Goal: Contribute content: Add original content to the website for others to see

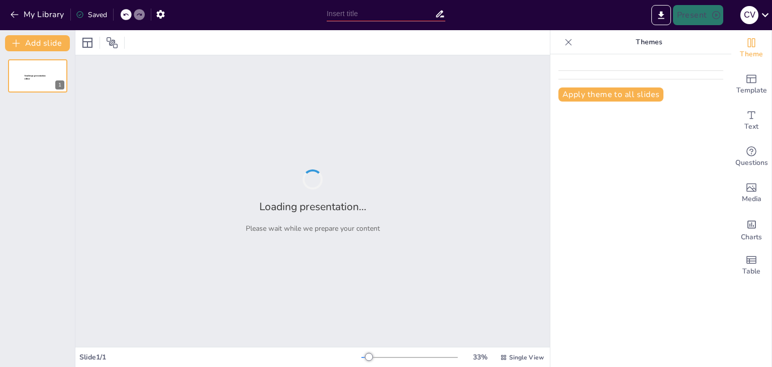
type input "El Precio de la Verdad: Una Lucha Contra la Contaminación Corporativa"
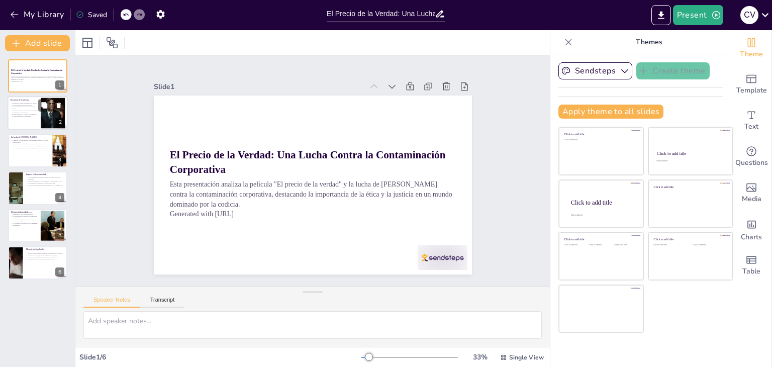
click at [19, 110] on p "La película resalta la importancia de la ética en la defensa de la salud públic…" at bounding box center [24, 112] width 27 height 4
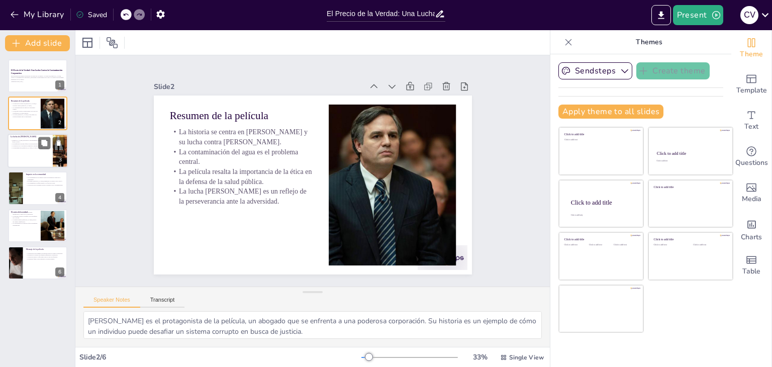
click at [13, 157] on div at bounding box center [38, 151] width 60 height 34
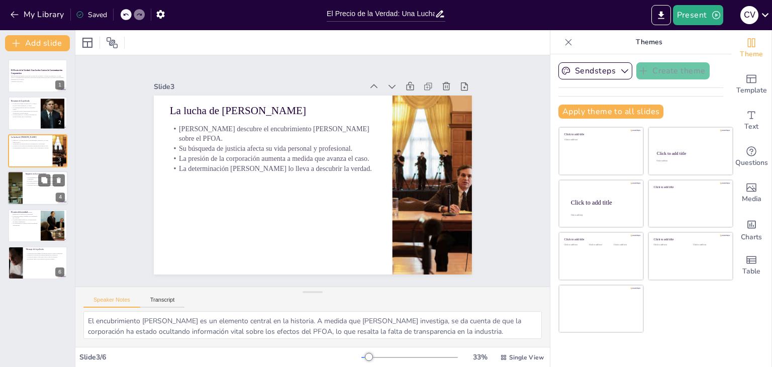
click at [39, 204] on div at bounding box center [38, 188] width 60 height 34
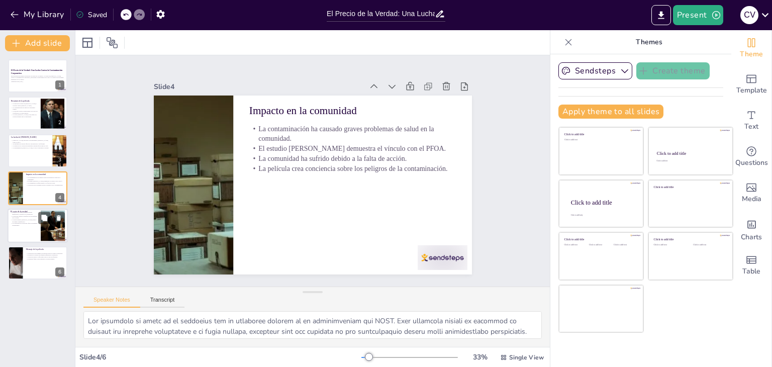
click at [25, 229] on div at bounding box center [38, 226] width 60 height 34
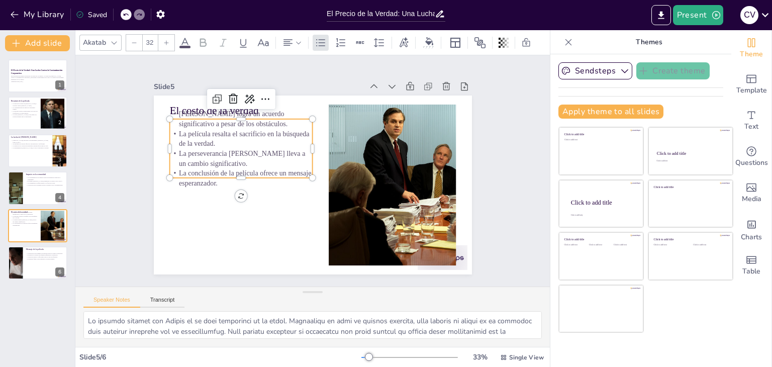
click at [180, 167] on p "La conclusión de la película ofrece un mensaje esperanzador." at bounding box center [240, 170] width 144 height 35
click at [21, 270] on div at bounding box center [15, 263] width 60 height 34
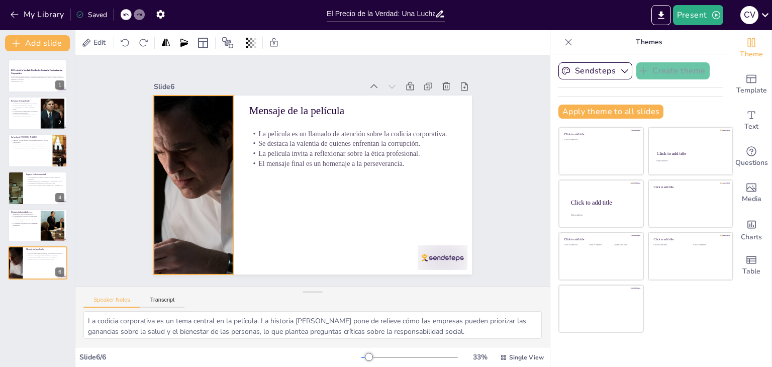
click at [190, 217] on div at bounding box center [231, 82] width 332 height 363
click at [190, 69] on icon at bounding box center [196, 62] width 13 height 13
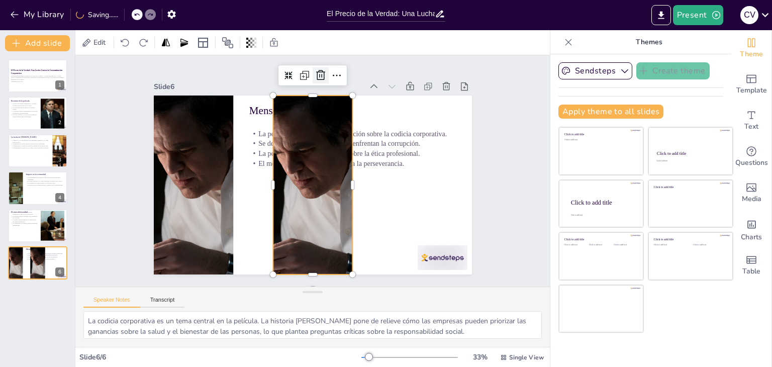
click at [362, 85] on icon at bounding box center [368, 91] width 13 height 13
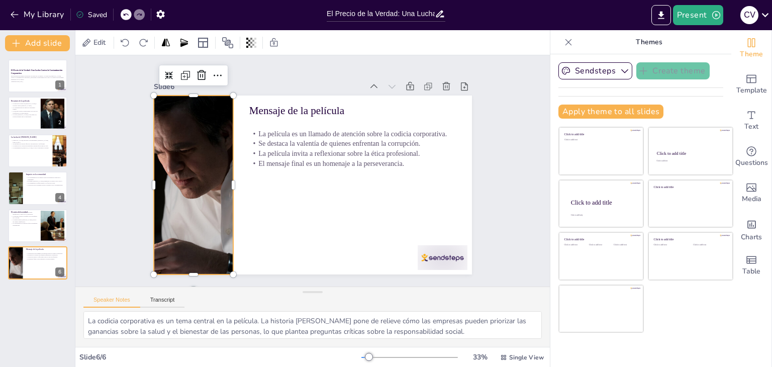
click at [209, 121] on div at bounding box center [193, 185] width 318 height 179
click at [242, 47] on icon at bounding box center [250, 39] width 16 height 16
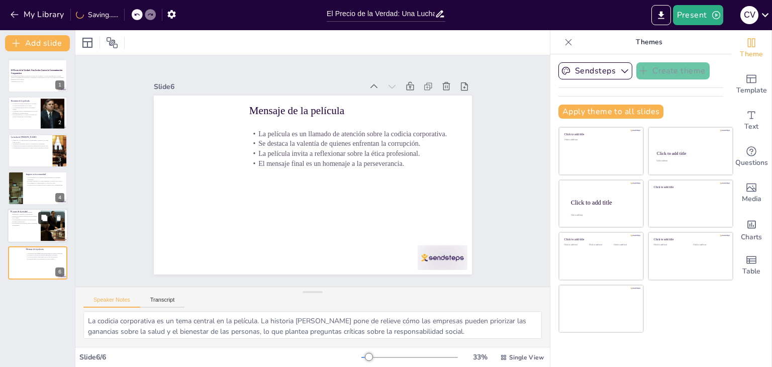
click at [42, 222] on button at bounding box center [44, 218] width 12 height 12
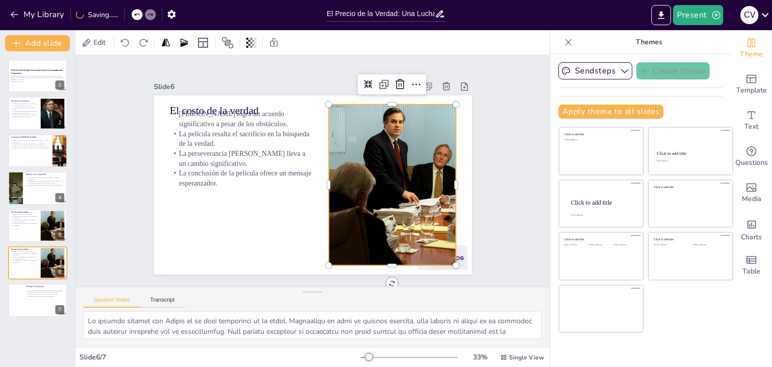
click at [360, 194] on div at bounding box center [362, 234] width 321 height 311
click at [424, 132] on icon at bounding box center [432, 140] width 17 height 17
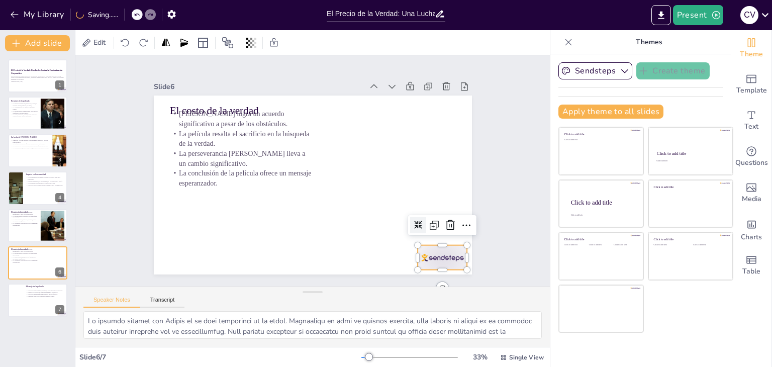
click at [443, 258] on div at bounding box center [433, 271] width 52 height 30
click at [445, 222] on icon at bounding box center [451, 225] width 12 height 12
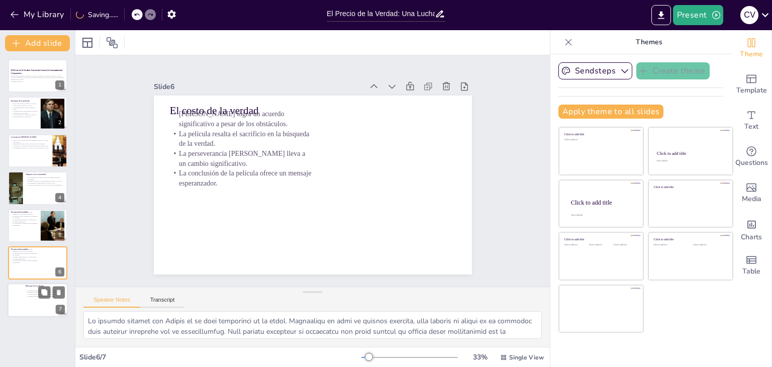
click at [31, 288] on div "La película es un llamado de atención sobre la codicia corporativa. Se destaca …" at bounding box center [45, 293] width 39 height 11
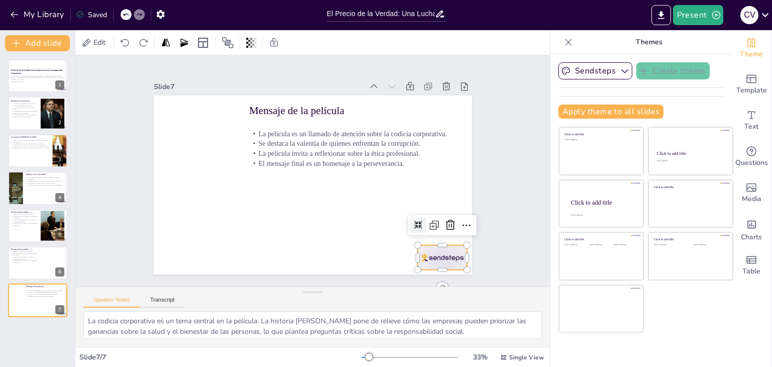
click at [424, 256] on div at bounding box center [433, 271] width 52 height 30
click at [445, 219] on icon at bounding box center [451, 225] width 12 height 12
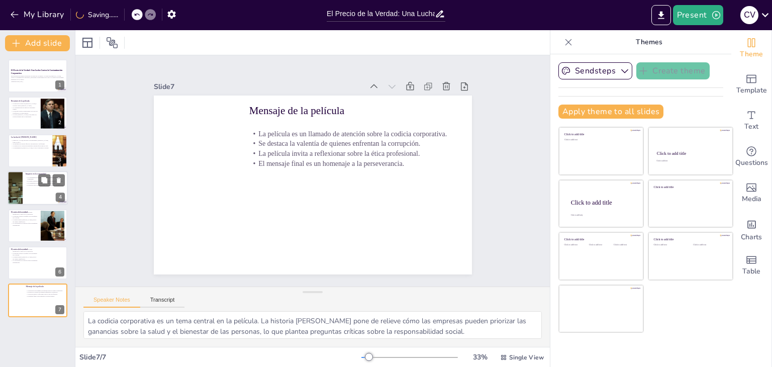
click at [20, 176] on div at bounding box center [15, 188] width 102 height 34
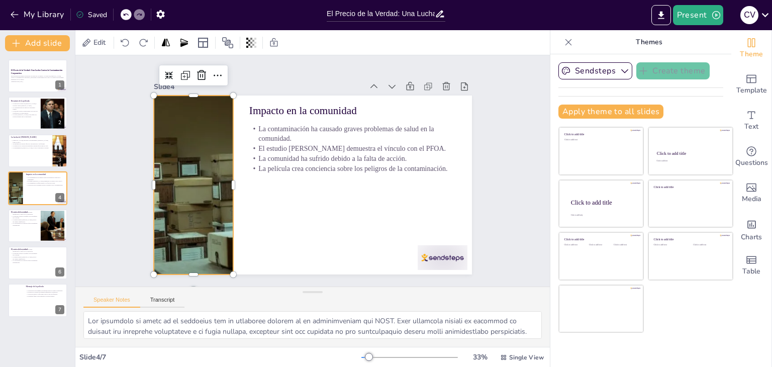
click at [193, 188] on div at bounding box center [193, 185] width 533 height 179
click at [196, 72] on icon at bounding box center [202, 75] width 12 height 12
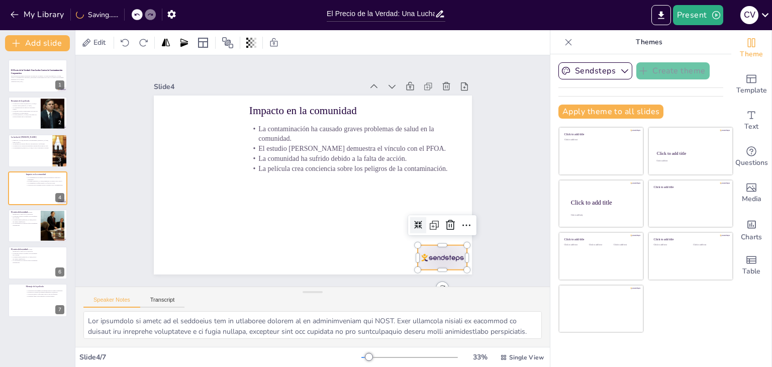
click at [394, 293] on div at bounding box center [366, 317] width 55 height 49
click at [445, 219] on icon at bounding box center [451, 225] width 12 height 12
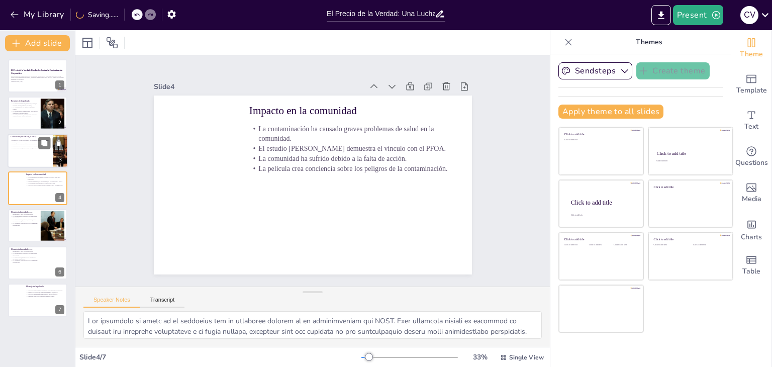
click at [57, 155] on div "3" at bounding box center [60, 159] width 9 height 9
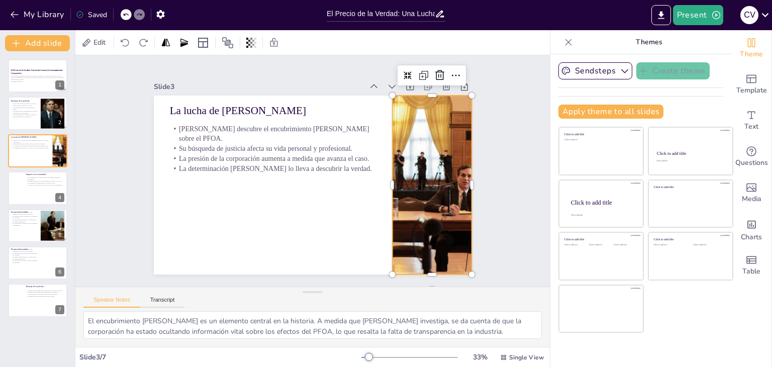
click at [393, 231] on div at bounding box center [430, 197] width 335 height 211
click at [443, 82] on icon at bounding box center [449, 88] width 13 height 13
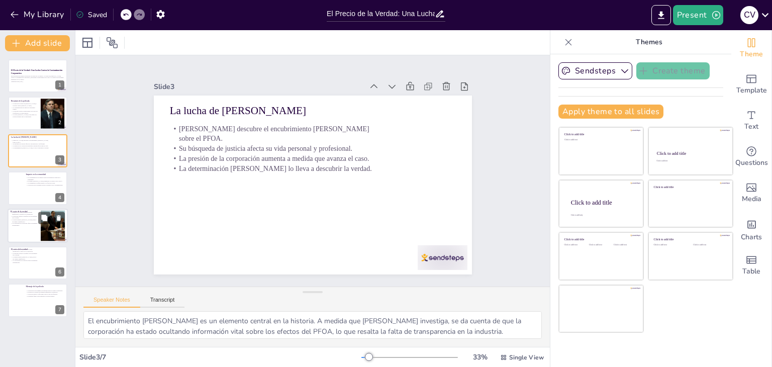
click at [38, 229] on div at bounding box center [38, 226] width 60 height 34
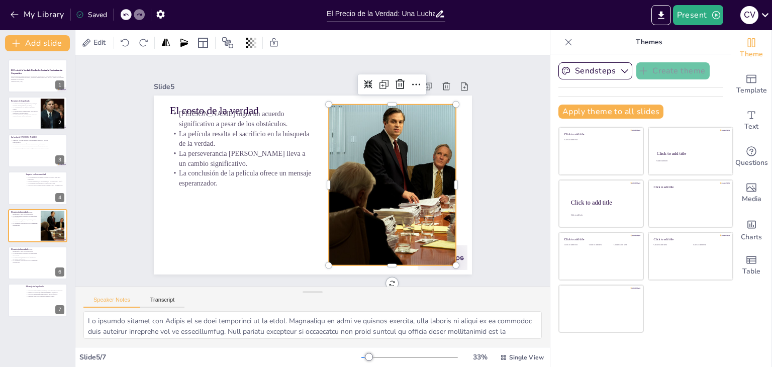
click at [361, 183] on div at bounding box center [392, 185] width 287 height 161
click at [415, 108] on icon at bounding box center [422, 115] width 15 height 15
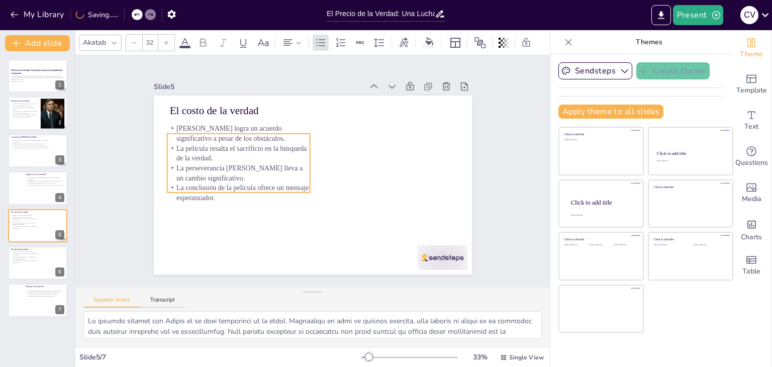
drag, startPoint x: 280, startPoint y: 123, endPoint x: 277, endPoint y: 138, distance: 15.8
click at [277, 138] on p "[PERSON_NAME] logra un acuerdo significativo a pesar de los obstáculos." at bounding box center [243, 126] width 144 height 35
click at [418, 246] on div at bounding box center [443, 257] width 50 height 25
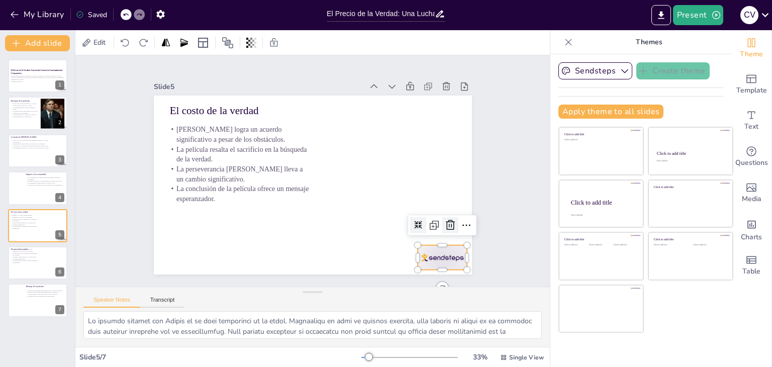
click at [442, 232] on icon at bounding box center [444, 238] width 13 height 13
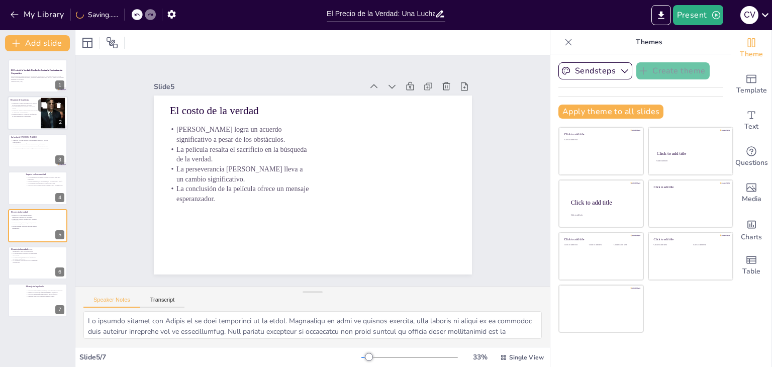
click at [22, 109] on p "La contaminación del agua es el problema central." at bounding box center [24, 108] width 27 height 4
type textarea "[PERSON_NAME] es el protagonista de la película, un abogado que se enfrenta a u…"
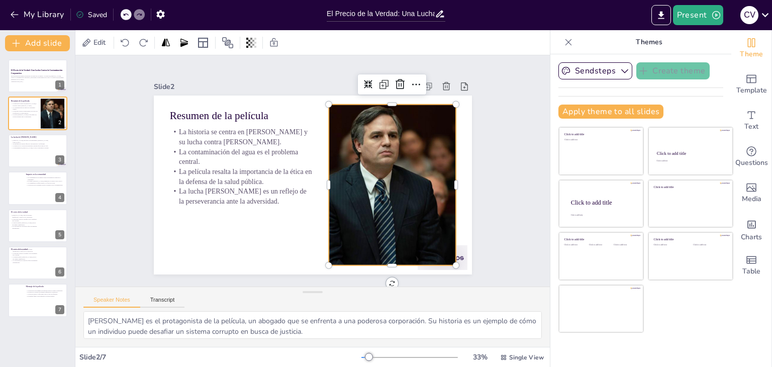
click at [377, 181] on div at bounding box center [390, 194] width 257 height 186
click at [402, 88] on icon at bounding box center [408, 94] width 13 height 13
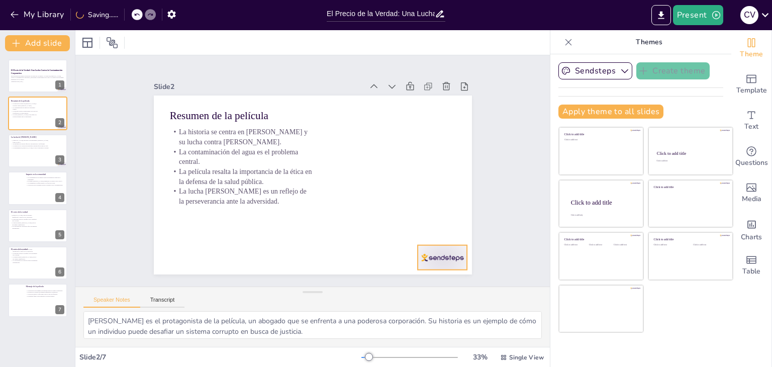
click at [432, 256] on div at bounding box center [433, 271] width 52 height 30
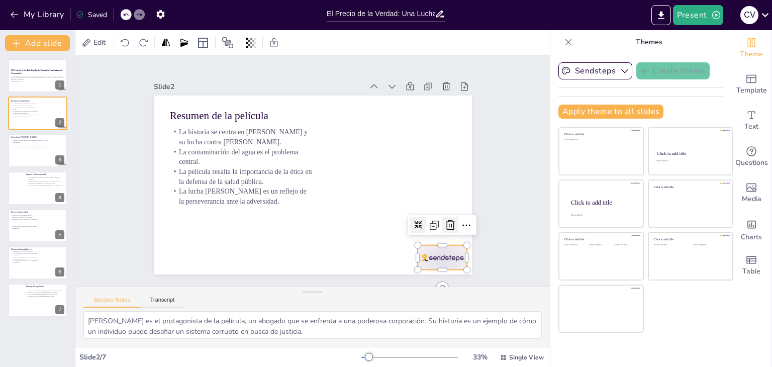
click at [441, 232] on icon at bounding box center [444, 238] width 13 height 13
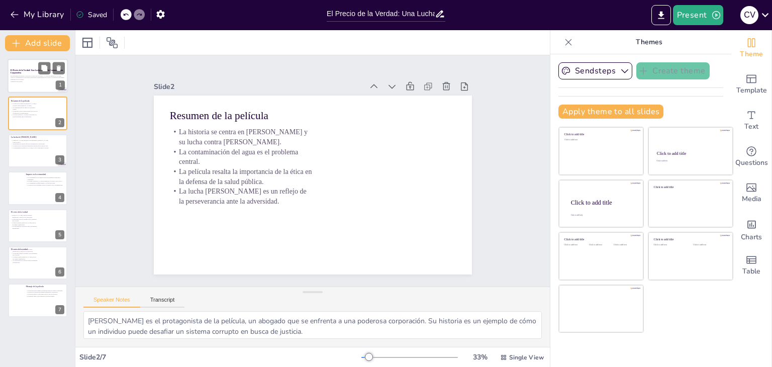
click at [24, 79] on p "Esta presentación analiza la película "El precio de la verdad" y la lucha de [P…" at bounding box center [38, 78] width 54 height 6
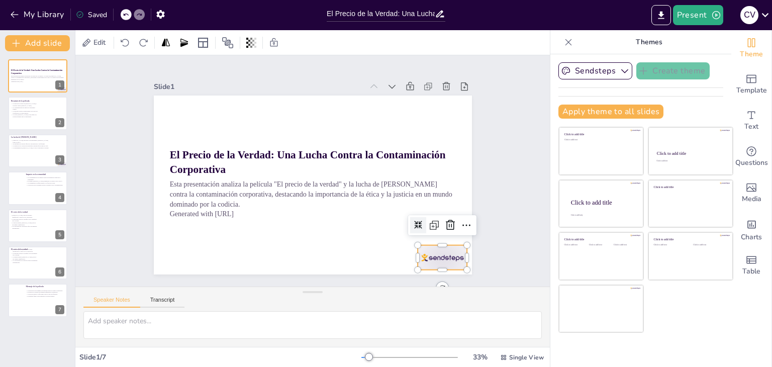
click at [378, 296] on div at bounding box center [351, 322] width 54 height 52
click at [446, 220] on icon at bounding box center [450, 225] width 9 height 10
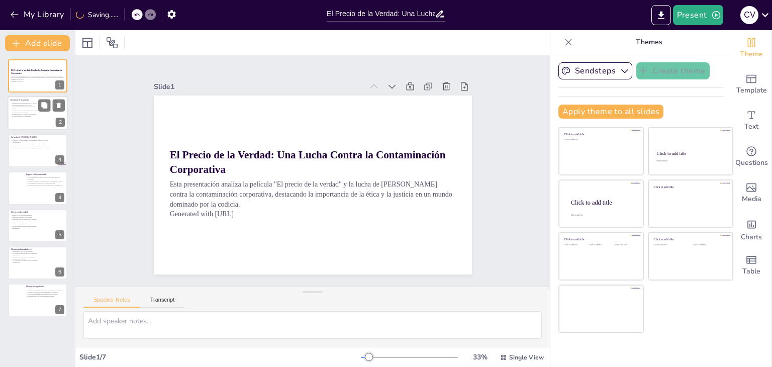
click at [28, 109] on p "La contaminación del agua es el problema central." at bounding box center [24, 108] width 27 height 4
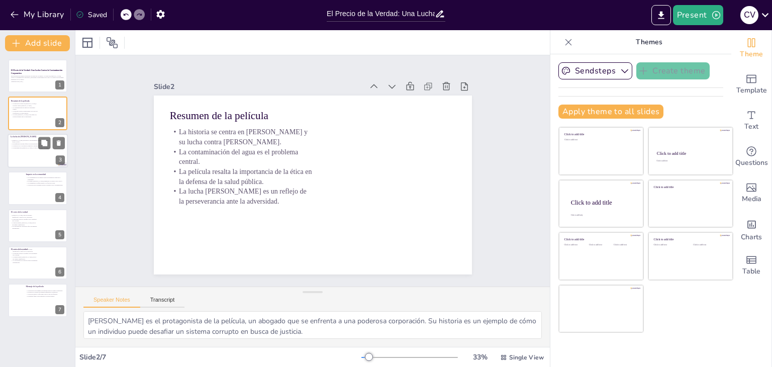
click at [28, 147] on div "[PERSON_NAME] descubre el encubrimiento [PERSON_NAME] sobre el PFOA. Su búsqued…" at bounding box center [30, 143] width 39 height 11
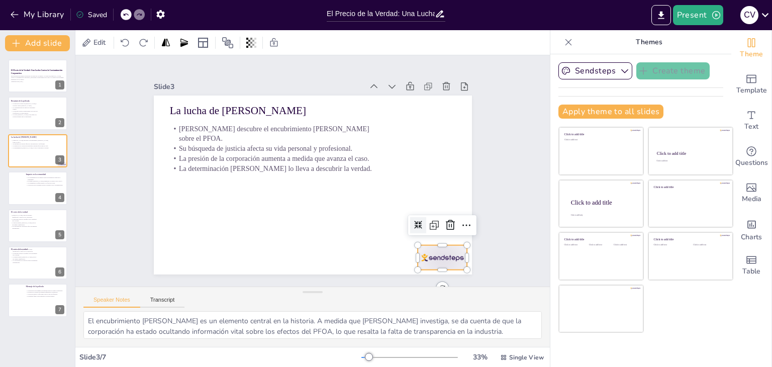
click at [437, 256] on div at bounding box center [433, 271] width 52 height 30
click at [445, 220] on icon at bounding box center [451, 225] width 12 height 12
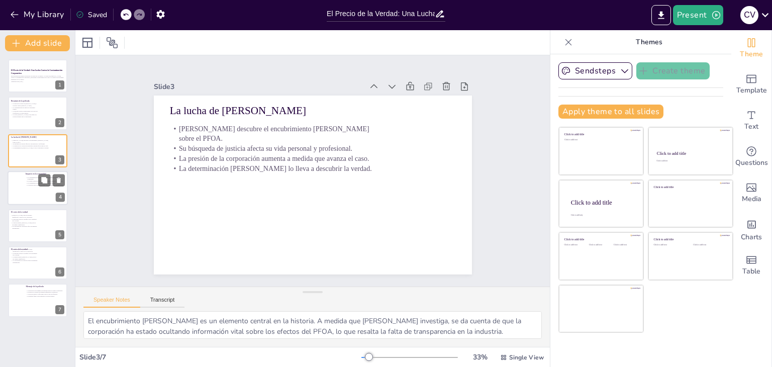
click at [22, 189] on div at bounding box center [38, 188] width 60 height 34
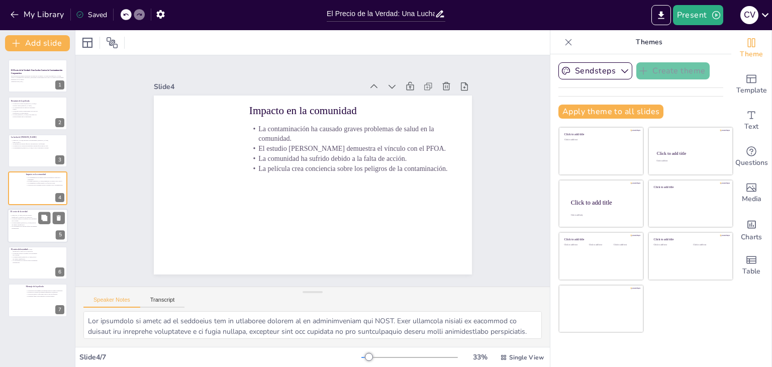
click at [25, 228] on p "La conclusión de la película ofrece un mensaje esperanzador." at bounding box center [23, 227] width 27 height 4
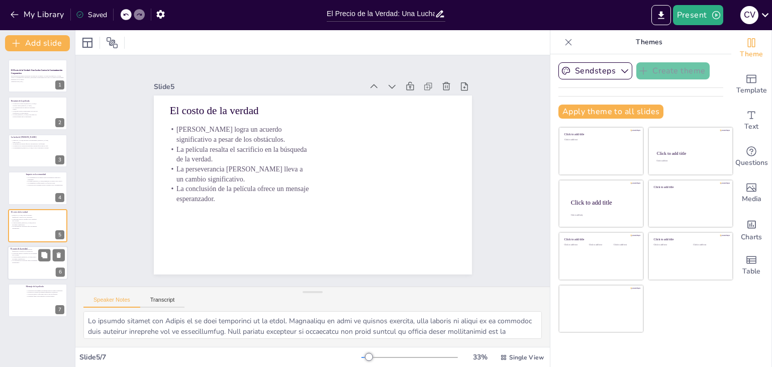
click at [22, 263] on p "La conclusión de la película ofrece un mensaje esperanzador." at bounding box center [24, 262] width 27 height 4
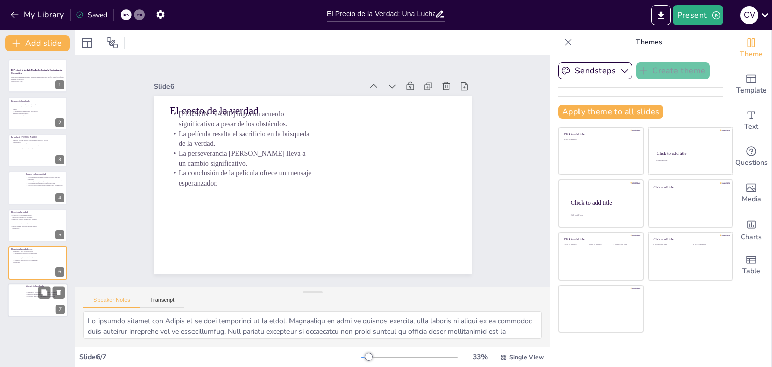
click at [33, 300] on div at bounding box center [38, 301] width 60 height 34
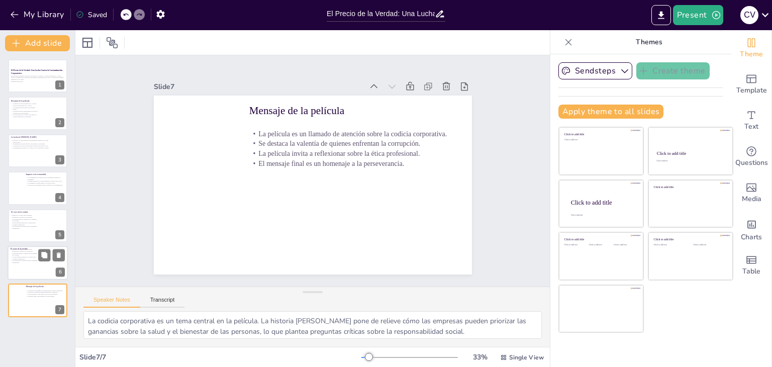
click at [14, 262] on p "La conclusión de la película ofrece un mensaje esperanzador." at bounding box center [24, 262] width 27 height 4
type textarea "Lo ipsumdo sitamet con Adipis el se doei temporinci ut la etdol. Magnaaliqu en …"
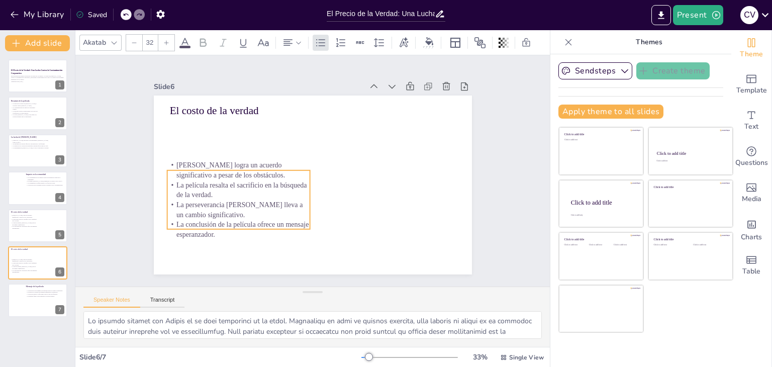
drag, startPoint x: 217, startPoint y: 136, endPoint x: 215, endPoint y: 184, distance: 48.3
click at [215, 184] on p "La película resalta el sacrificio en la búsqueda de la verdad." at bounding box center [238, 190] width 143 height 20
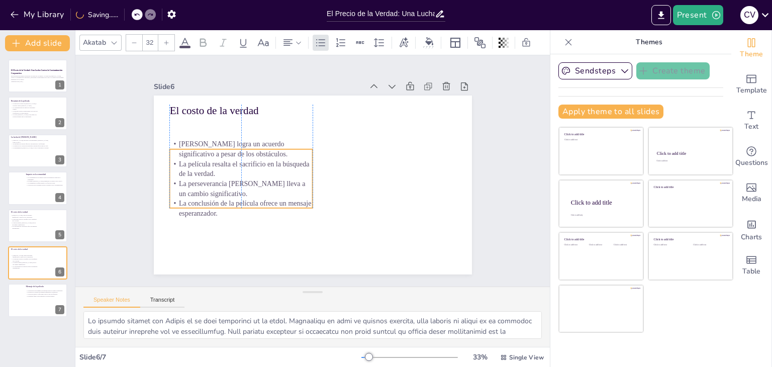
drag, startPoint x: 244, startPoint y: 190, endPoint x: 248, endPoint y: 173, distance: 16.6
click at [248, 173] on p "La película resalta el sacrificio en la búsqueda de la verdad." at bounding box center [240, 169] width 143 height 20
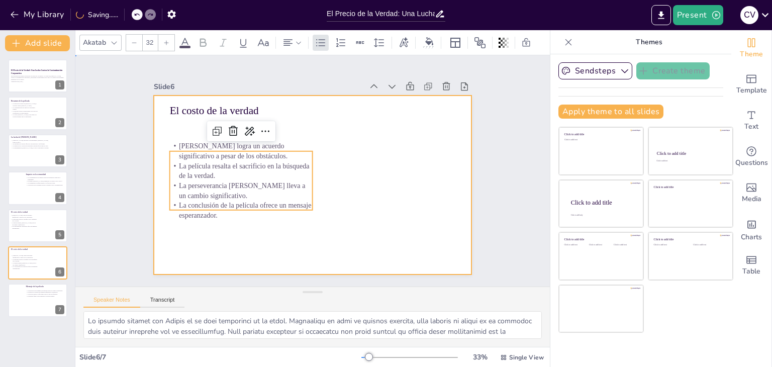
click at [338, 184] on div at bounding box center [311, 184] width 335 height 211
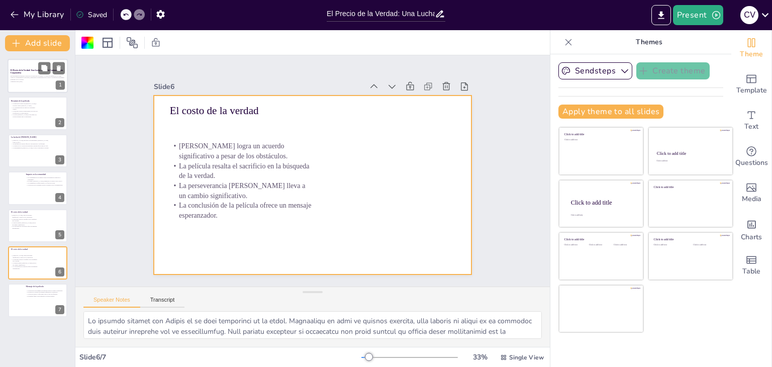
click at [17, 67] on div at bounding box center [38, 76] width 60 height 34
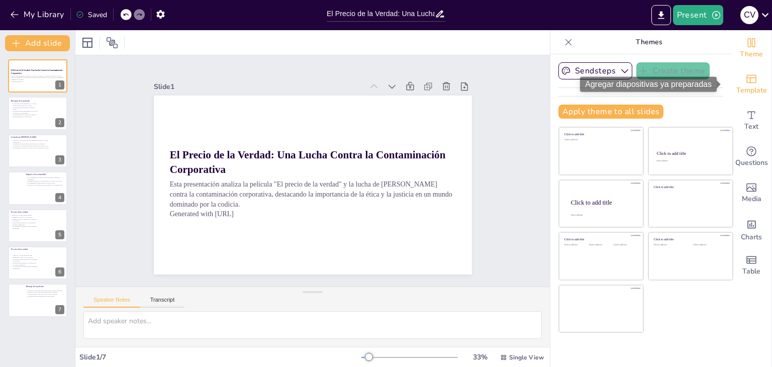
click at [747, 82] on icon "Add ready made slides" at bounding box center [752, 79] width 12 height 12
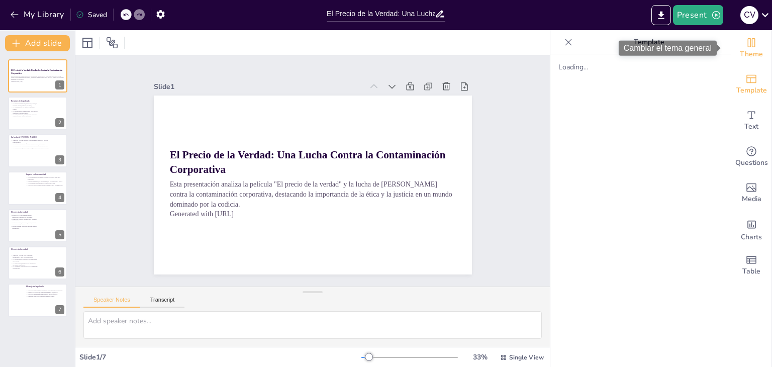
click at [752, 51] on span "Theme" at bounding box center [751, 54] width 23 height 11
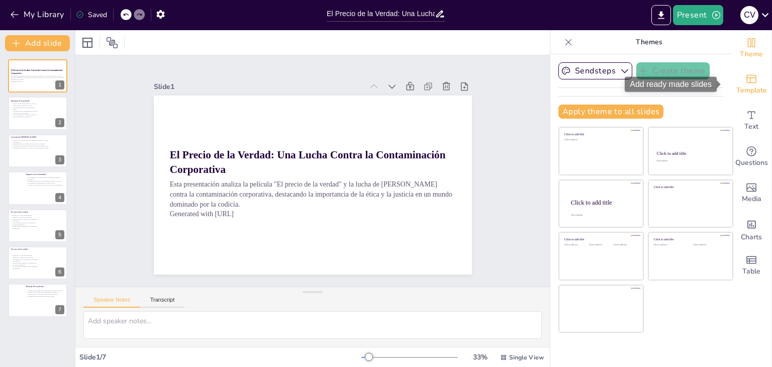
click at [749, 87] on span "Template" at bounding box center [752, 90] width 31 height 11
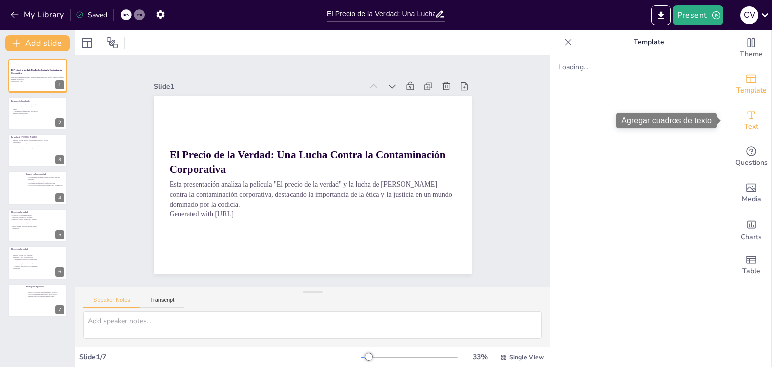
click at [746, 127] on span "Text" at bounding box center [752, 126] width 14 height 11
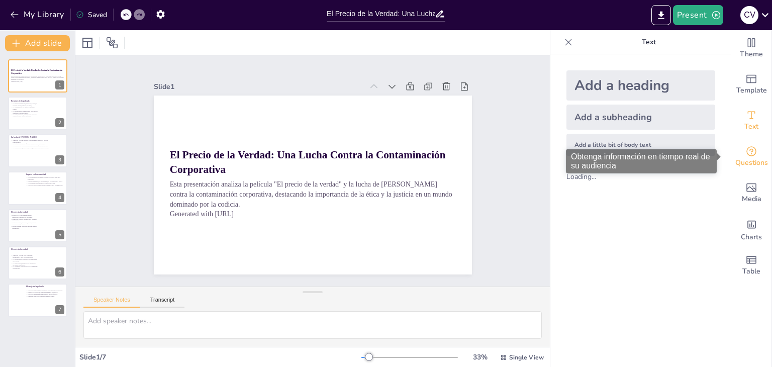
click at [746, 155] on icon "Get real-time input from your audience" at bounding box center [752, 151] width 12 height 12
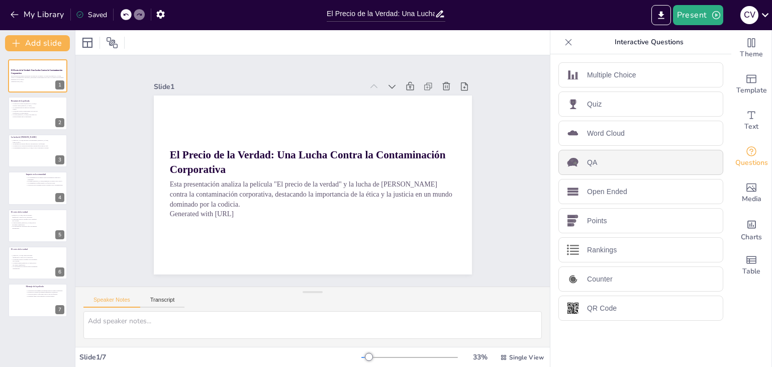
click at [609, 165] on div "QA" at bounding box center [641, 162] width 165 height 25
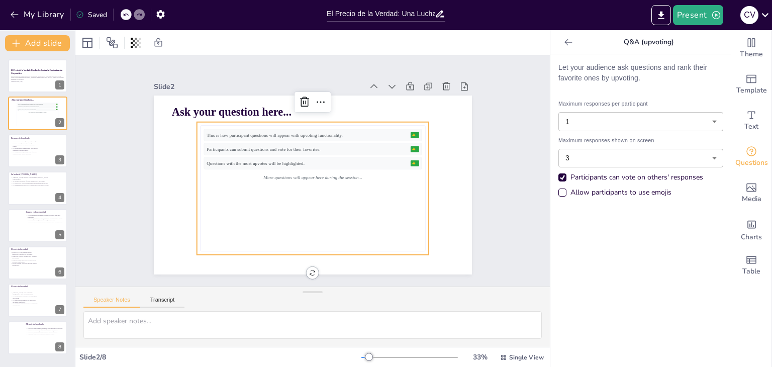
click at [129, 9] on div at bounding box center [133, 14] width 24 height 11
click at [128, 14] on icon at bounding box center [126, 15] width 6 height 6
click at [123, 13] on div at bounding box center [126, 14] width 11 height 11
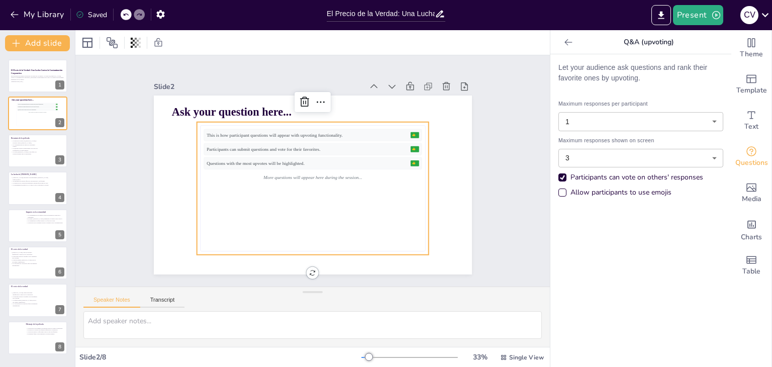
click at [123, 13] on div at bounding box center [126, 14] width 11 height 11
click at [126, 12] on icon at bounding box center [126, 15] width 6 height 6
click at [127, 14] on icon at bounding box center [125, 15] width 5 height 3
click at [124, 91] on div "Slide 1 El Precio de la Verdad: Una Lucha Contra la Contaminación Corporativa E…" at bounding box center [313, 170] width 394 height 245
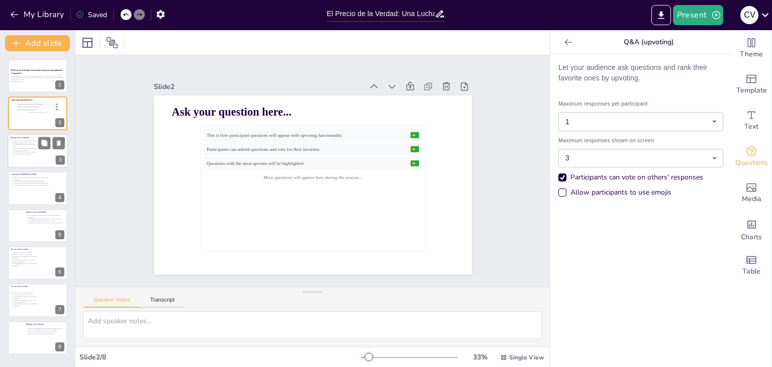
click at [32, 147] on p "La película resalta la importancia de la ética en la defensa de la salud públic…" at bounding box center [24, 149] width 27 height 4
type textarea "[PERSON_NAME] es el protagonista de la película, un abogado que se enfrenta a u…"
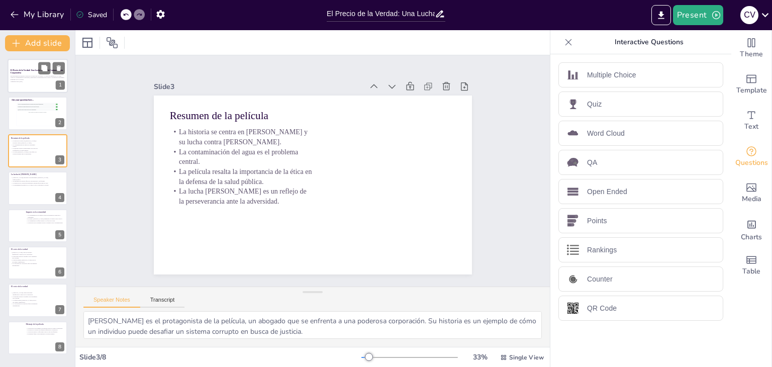
click at [34, 85] on div at bounding box center [38, 76] width 60 height 34
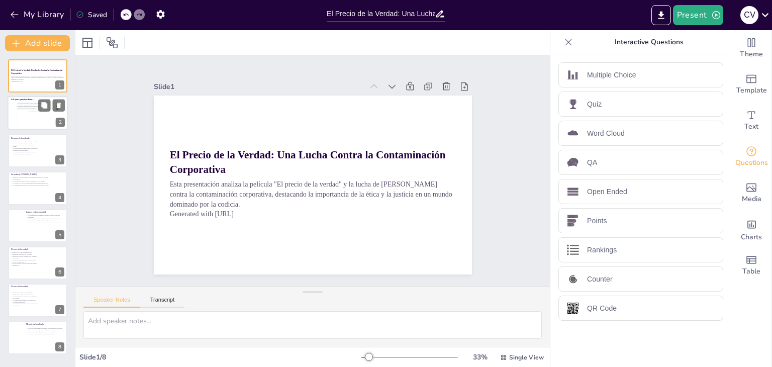
click at [38, 119] on div "This is how participant questions will appear with upvoting functionality. 👍 5 …" at bounding box center [37, 114] width 41 height 23
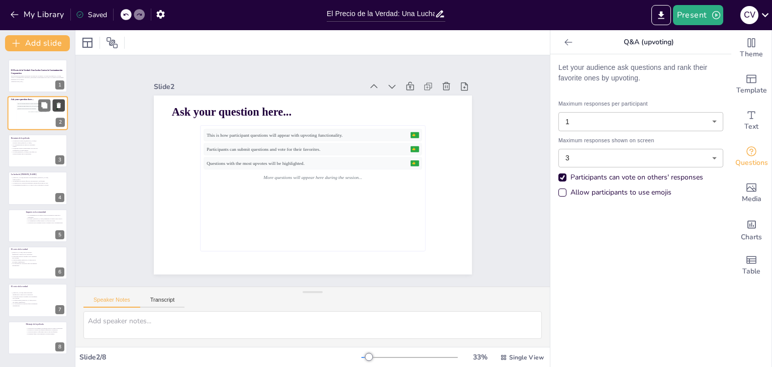
click at [56, 102] on icon at bounding box center [58, 105] width 7 height 7
type textarea "[PERSON_NAME] es el protagonista de la película, un abogado que se enfrenta a u…"
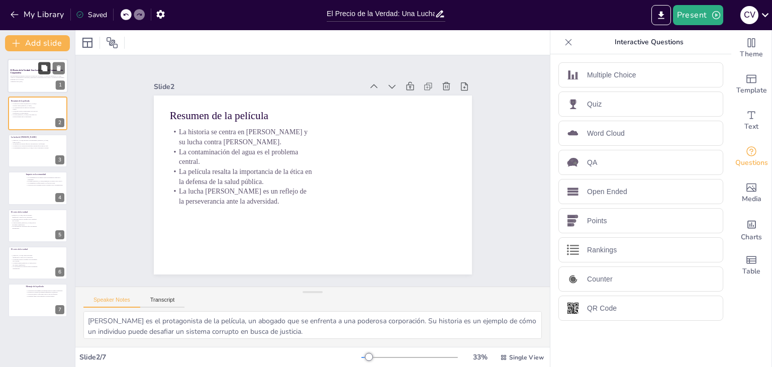
click at [39, 67] on button at bounding box center [44, 68] width 12 height 12
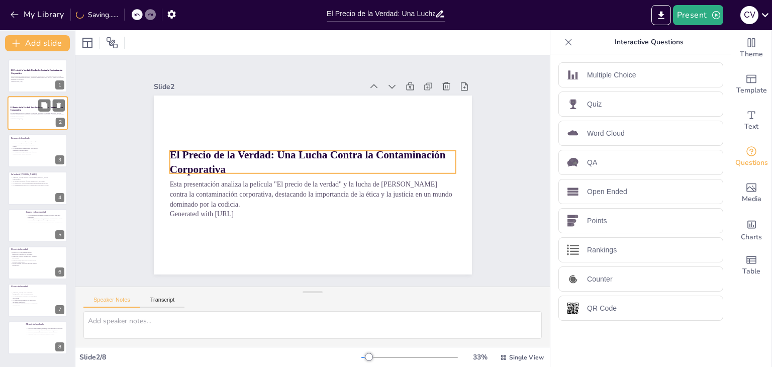
click at [28, 107] on strong "El Precio de la Verdad: Una Lucha Contra la Contaminación Corporativa" at bounding box center [37, 109] width 52 height 5
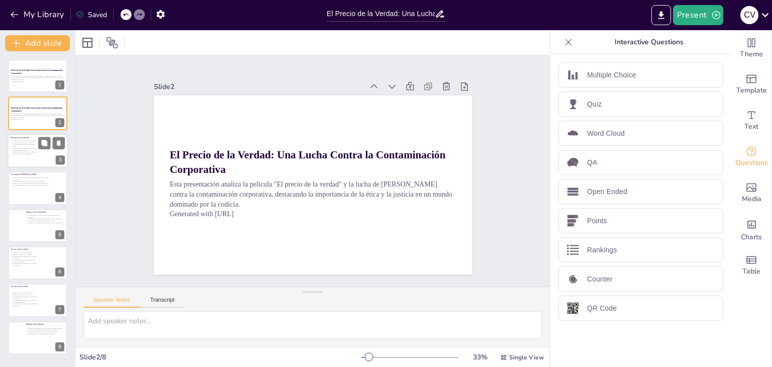
click at [32, 150] on p "La película resalta la importancia de la ética en la defensa de la salud públic…" at bounding box center [24, 149] width 27 height 4
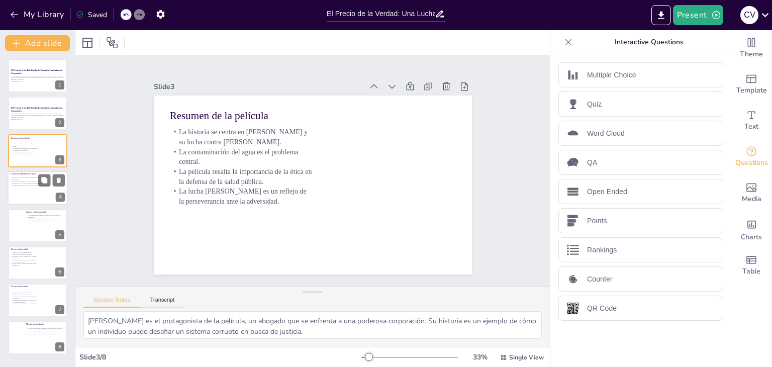
click at [24, 190] on div at bounding box center [38, 188] width 60 height 34
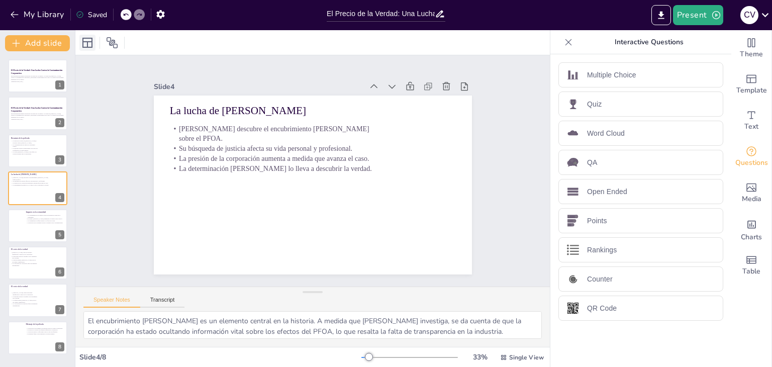
click at [84, 43] on icon at bounding box center [87, 43] width 12 height 12
click at [119, 30] on div at bounding box center [312, 42] width 475 height 25
click at [117, 45] on icon at bounding box center [112, 42] width 11 height 11
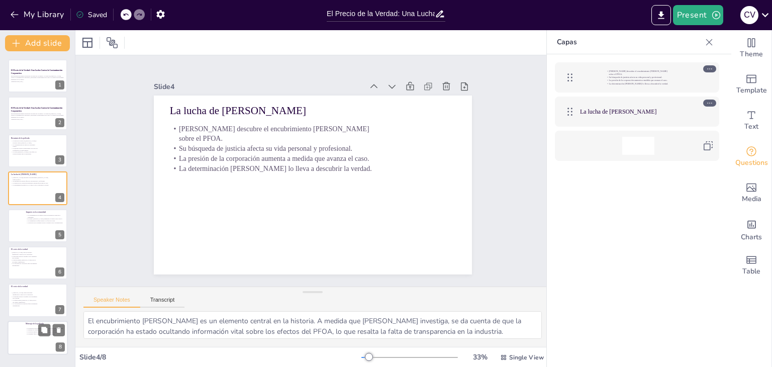
click at [40, 337] on div at bounding box center [38, 338] width 60 height 34
type textarea "La codicia corporativa es un tema central en la película. La historia [PERSON_N…"
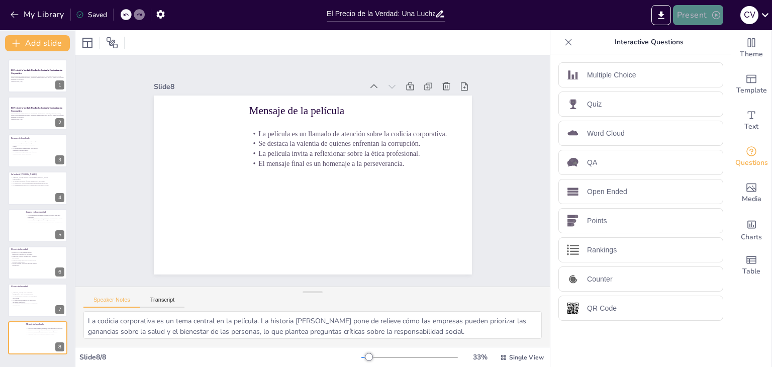
click at [688, 17] on button "Present" at bounding box center [698, 15] width 50 height 20
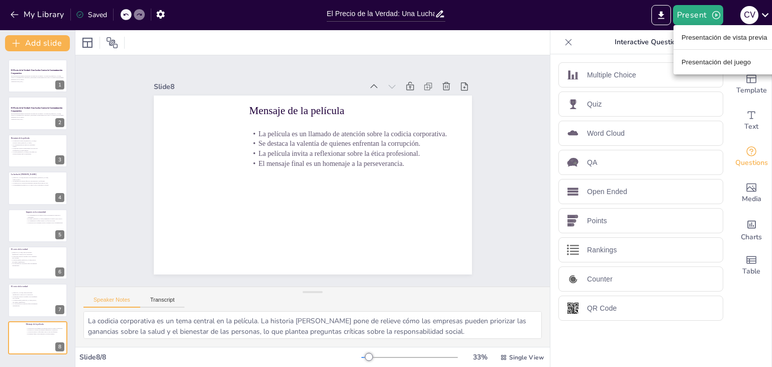
click at [662, 12] on div at bounding box center [386, 183] width 772 height 367
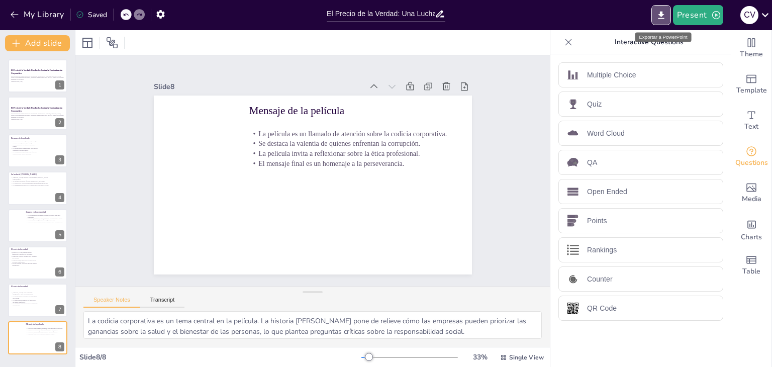
click at [662, 12] on icon "Export to PowerPoint" at bounding box center [661, 15] width 6 height 8
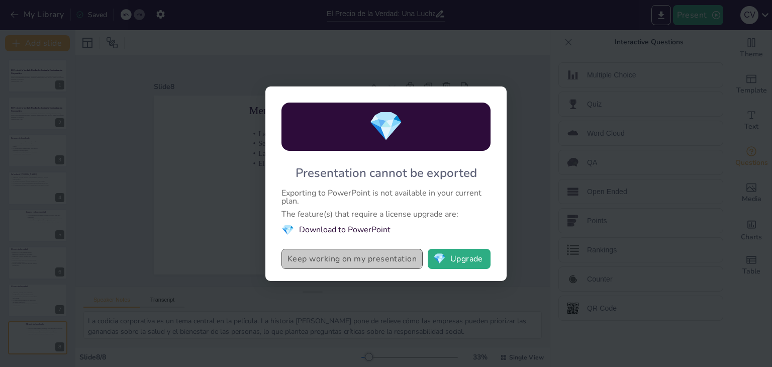
click at [399, 259] on button "Keep working on my presentation" at bounding box center [352, 259] width 141 height 20
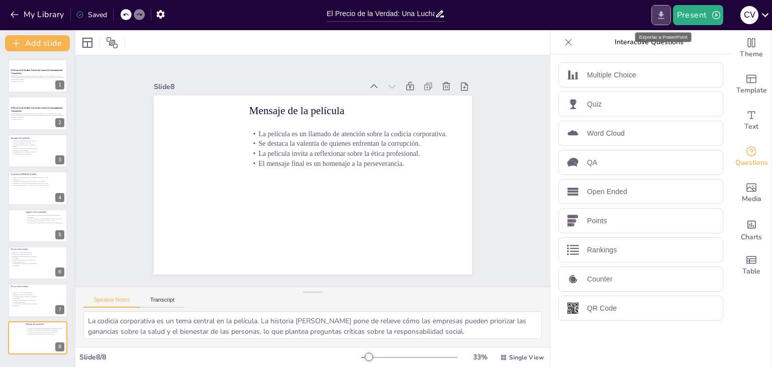
click at [660, 16] on icon "Export to PowerPoint" at bounding box center [661, 15] width 11 height 11
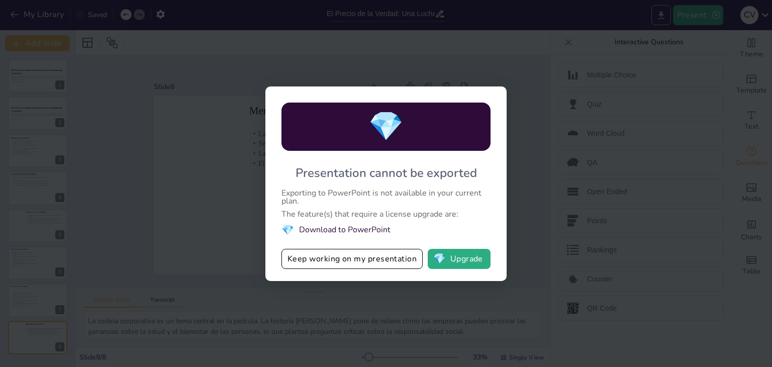
click at [660, 16] on div "💎 Presentation cannot be exported Exporting to PowerPoint is not available in y…" at bounding box center [386, 183] width 772 height 367
click at [464, 266] on button "💎 Upgrade" at bounding box center [459, 259] width 63 height 20
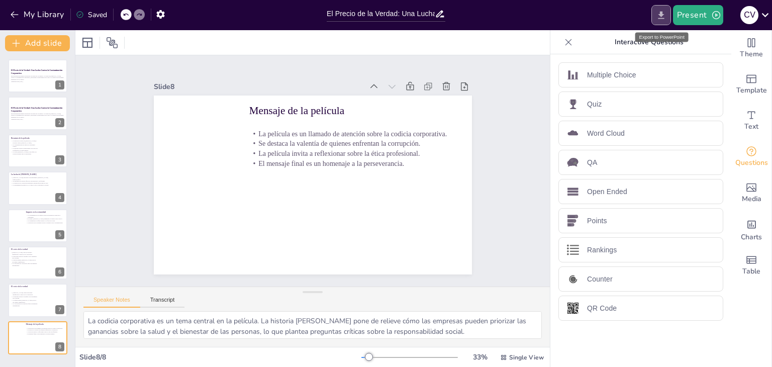
click at [659, 7] on button "Export to PowerPoint" at bounding box center [662, 15] width 20 height 20
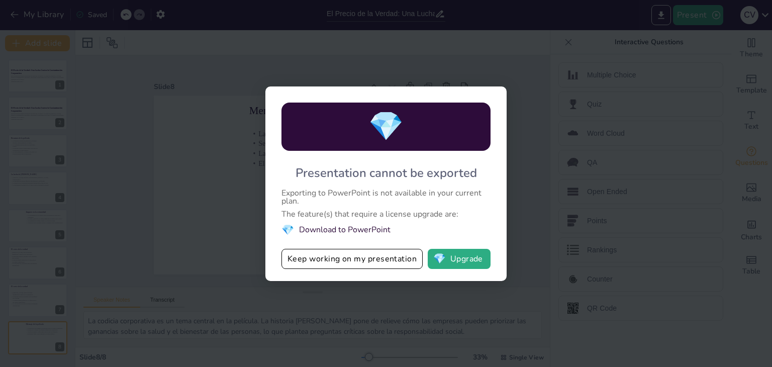
click at [549, 94] on div "💎 Presentation cannot be exported Exporting to PowerPoint is not available in y…" at bounding box center [386, 183] width 772 height 367
click at [377, 264] on button "Keep working on my presentation" at bounding box center [352, 259] width 141 height 20
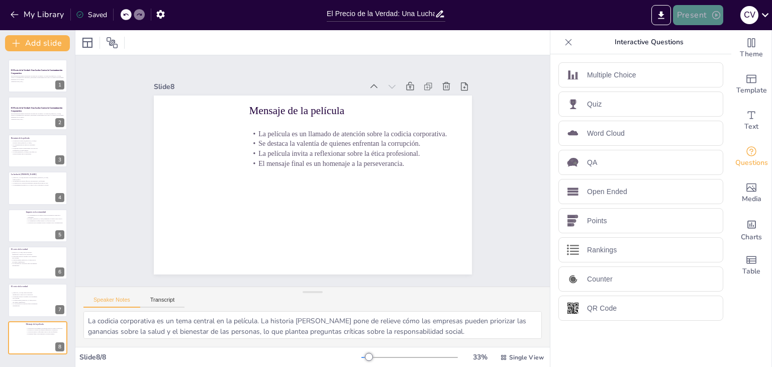
click at [692, 19] on button "Present" at bounding box center [698, 15] width 50 height 20
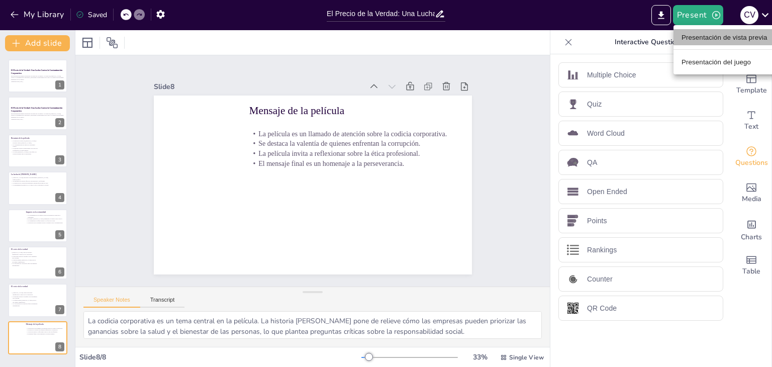
click at [725, 41] on font "Presentación de vista previa" at bounding box center [725, 37] width 86 height 10
